Goal: Task Accomplishment & Management: Manage account settings

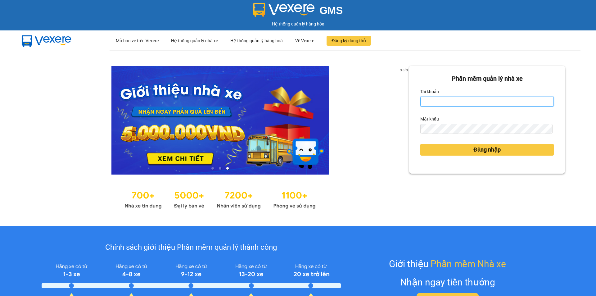
click at [439, 97] on input "Tài khoản" at bounding box center [486, 101] width 133 height 10
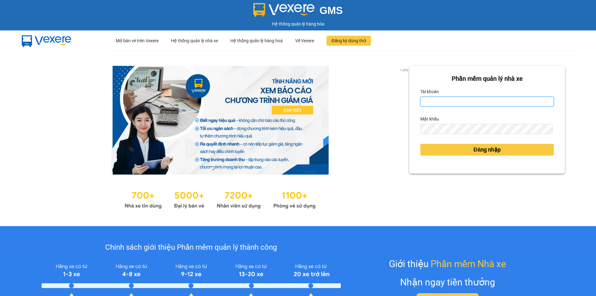
type input "ttdquynh2002.tqdtl"
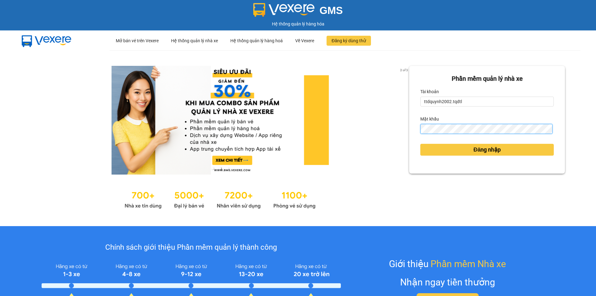
click at [420, 144] on button "Đăng nhập" at bounding box center [486, 150] width 133 height 12
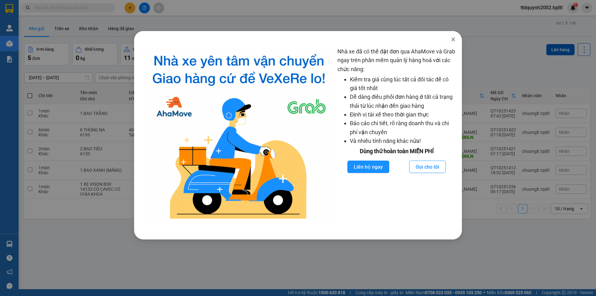
click at [454, 40] on icon "close" at bounding box center [452, 39] width 5 height 5
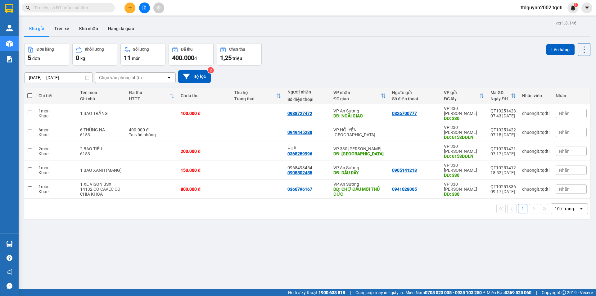
click at [579, 206] on icon "open" at bounding box center [581, 208] width 5 height 5
click at [529, 224] on div "ver 1.8.146 Kho gửi Trên xe Kho nhận Hàng đã giao Đơn hàng 5 đơn Khối lượng 0 k…" at bounding box center [307, 167] width 571 height 296
